Goal: Task Accomplishment & Management: Use online tool/utility

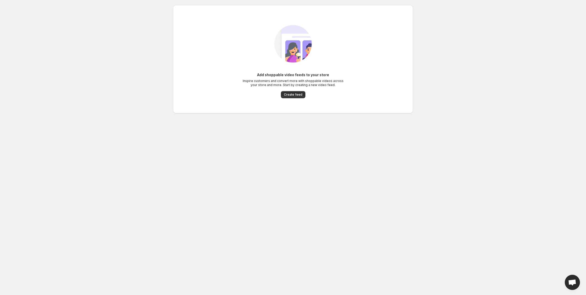
click at [291, 99] on div "Add shoppable video feeds to your store Inspire customers and convert more with…" at bounding box center [293, 59] width 232 height 88
click at [293, 97] on button "Create feed" at bounding box center [293, 94] width 25 height 7
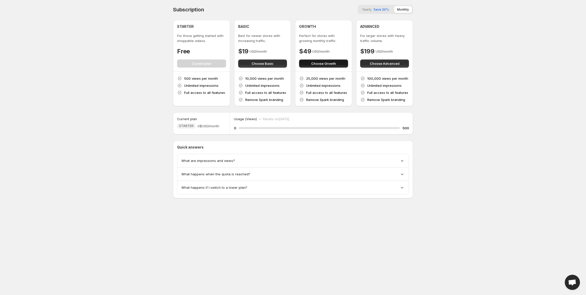
click at [322, 65] on span "Choose Growth" at bounding box center [323, 63] width 25 height 5
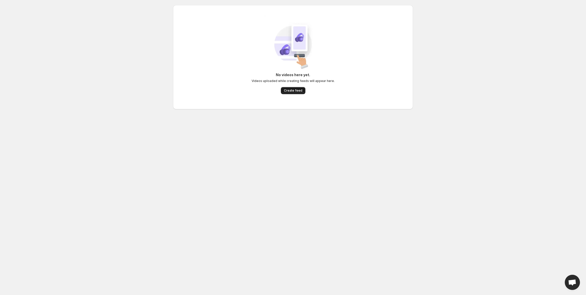
click at [286, 89] on span "Create feed" at bounding box center [293, 90] width 18 height 4
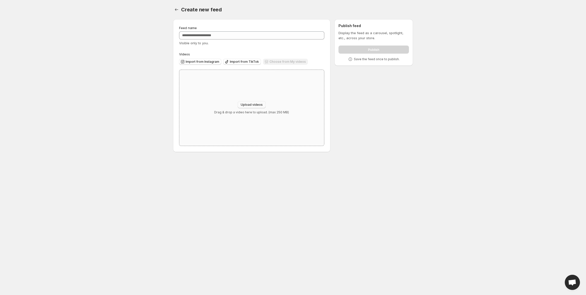
click at [251, 103] on span "Upload videos" at bounding box center [252, 105] width 22 height 4
type input "**********"
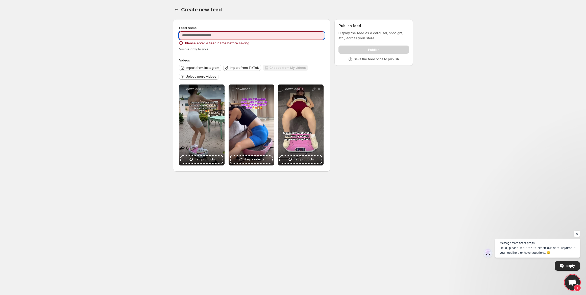
click at [232, 33] on input "Feed name" at bounding box center [251, 35] width 145 height 8
paste input "**********"
type input "**********"
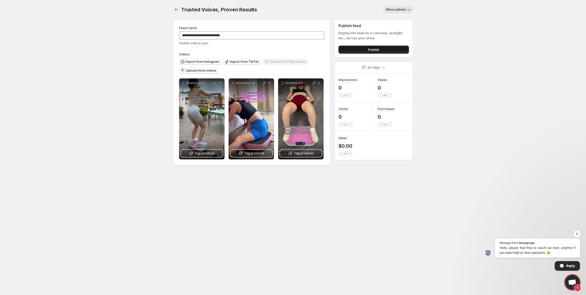
click at [376, 49] on span "Publish" at bounding box center [373, 49] width 11 height 5
click at [385, 50] on button "Publish" at bounding box center [374, 49] width 71 height 8
click at [180, 10] on button "Settings" at bounding box center [176, 9] width 7 height 7
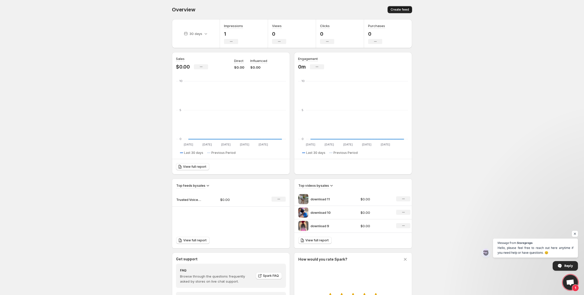
click at [400, 9] on span "Create feed" at bounding box center [399, 10] width 18 height 4
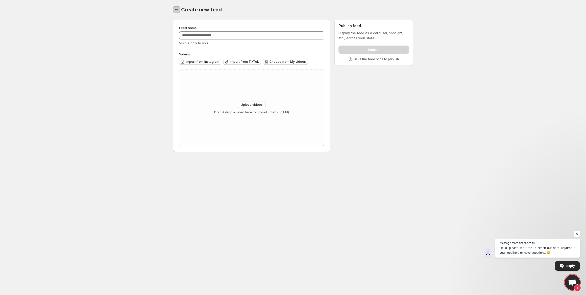
click at [178, 7] on button "Settings" at bounding box center [176, 9] width 7 height 7
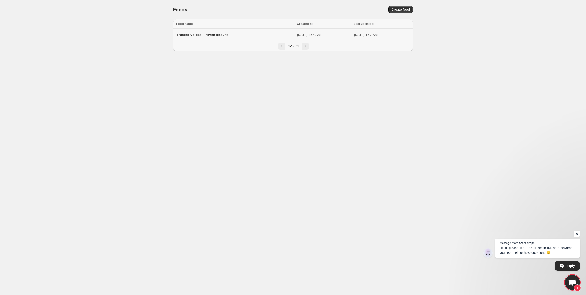
click at [201, 35] on span "Trusted Voices, Proven Results" at bounding box center [202, 35] width 53 height 4
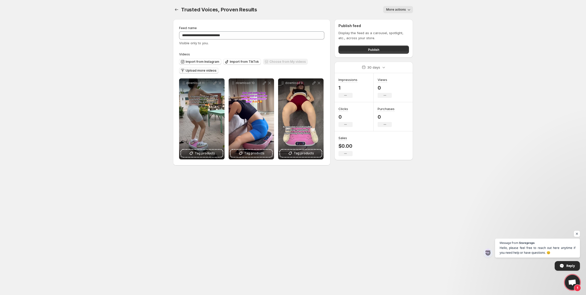
click at [197, 72] on span "Upload more videos" at bounding box center [201, 70] width 31 height 4
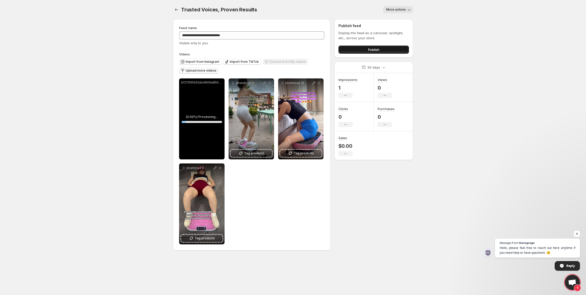
click at [369, 49] on span "Publish" at bounding box center [373, 49] width 11 height 5
click at [192, 152] on icon at bounding box center [191, 153] width 5 height 5
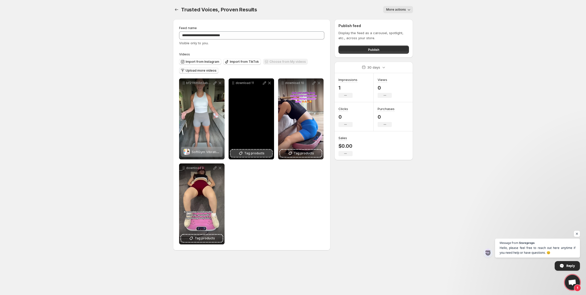
click at [250, 153] on span "Tag products" at bounding box center [254, 153] width 20 height 5
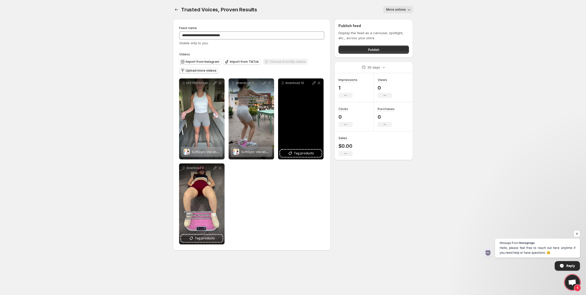
click at [304, 127] on div "download 10" at bounding box center [300, 118] width 45 height 81
click at [308, 156] on button "Tag products" at bounding box center [300, 153] width 41 height 7
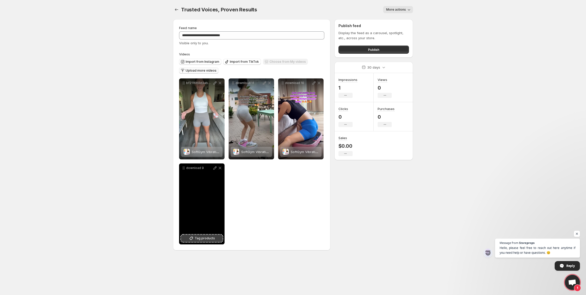
click at [202, 238] on span "Tag products" at bounding box center [205, 238] width 20 height 5
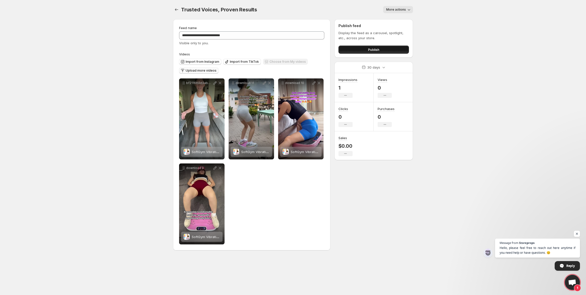
click at [368, 51] on span "Publish" at bounding box center [373, 49] width 11 height 5
click at [368, 49] on span "Publish" at bounding box center [373, 49] width 11 height 5
